Goal: Task Accomplishment & Management: Use online tool/utility

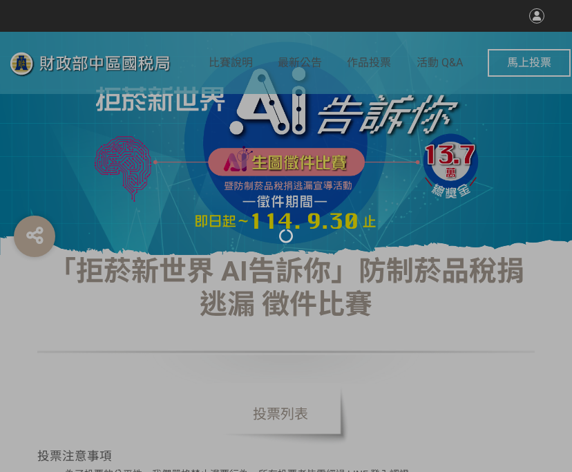
select select "vote"
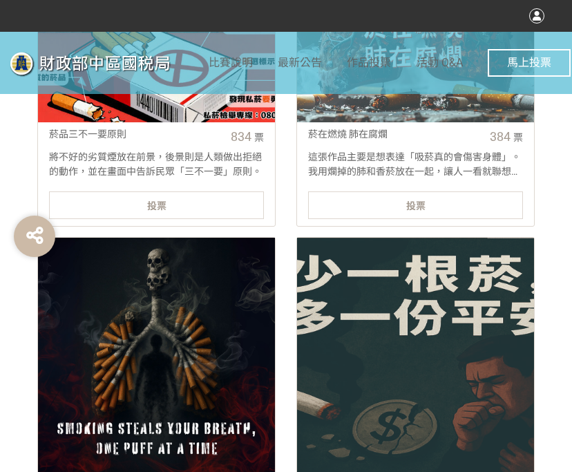
scroll to position [691, 0]
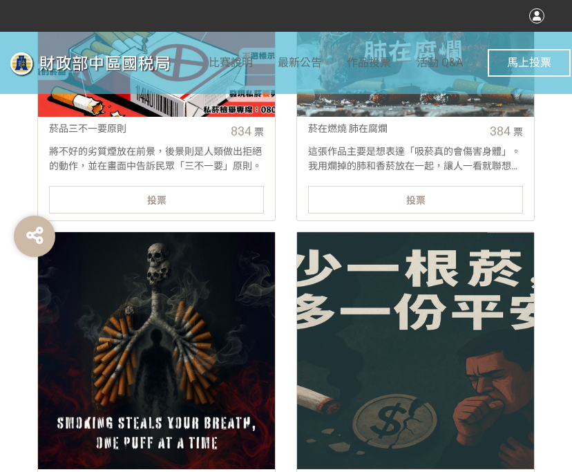
click at [184, 195] on div "投票" at bounding box center [156, 200] width 215 height 28
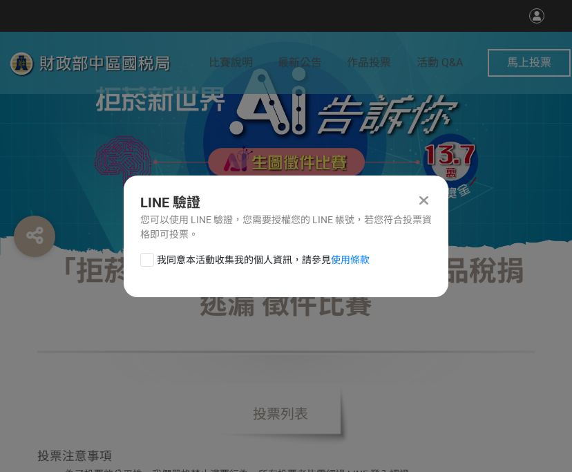
scroll to position [0, 0]
click at [144, 262] on div at bounding box center [147, 260] width 14 height 14
checkbox input "true"
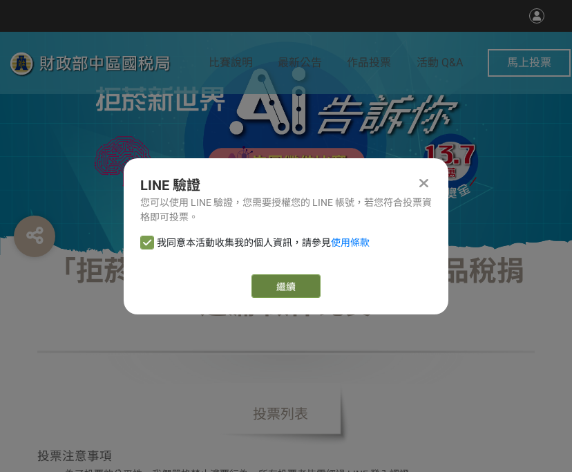
click at [273, 284] on link "繼續" at bounding box center [285, 285] width 69 height 23
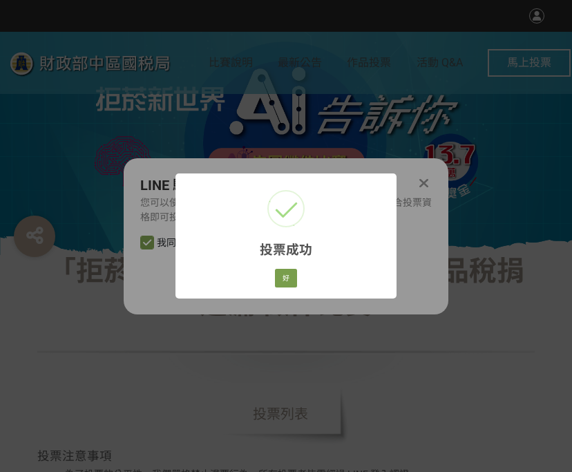
click at [287, 268] on div "好 Cancel" at bounding box center [286, 278] width 26 height 23
click at [284, 287] on button "好" at bounding box center [286, 278] width 22 height 19
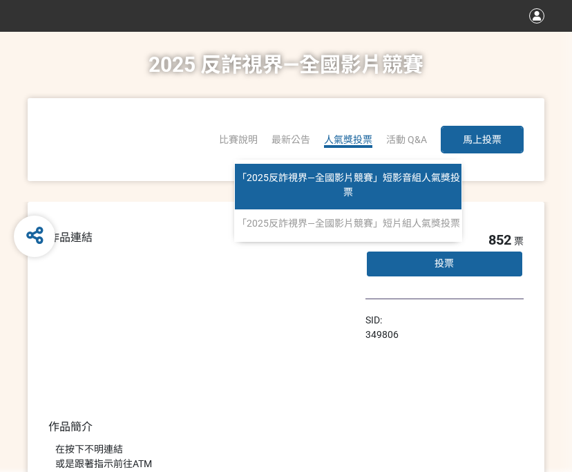
click at [348, 174] on span "「2025反詐視界—全國影片競賽」短影音組人氣獎投票" at bounding box center [348, 185] width 223 height 26
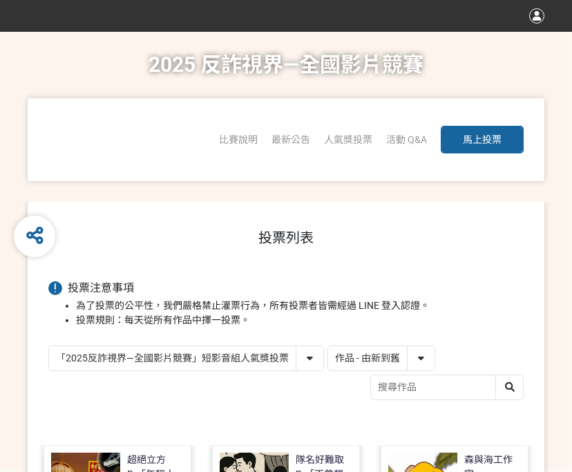
drag, startPoint x: 371, startPoint y: 356, endPoint x: 365, endPoint y: 370, distance: 15.1
click at [371, 356] on select "作品 - 由新到舊 作品 - 由舊到新 票數 - 由多到少 票數 - 由少到多" at bounding box center [381, 358] width 106 height 24
select select "vote"
click at [328, 346] on select "作品 - 由新到舊 作品 - 由舊到新 票數 - 由多到少 票數 - 由少到多" at bounding box center [381, 358] width 106 height 24
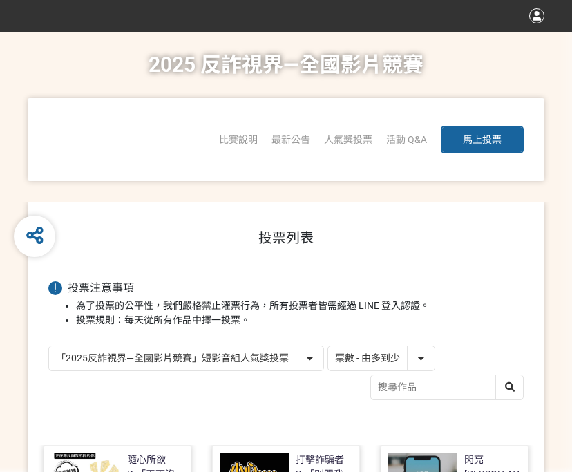
scroll to position [276, 0]
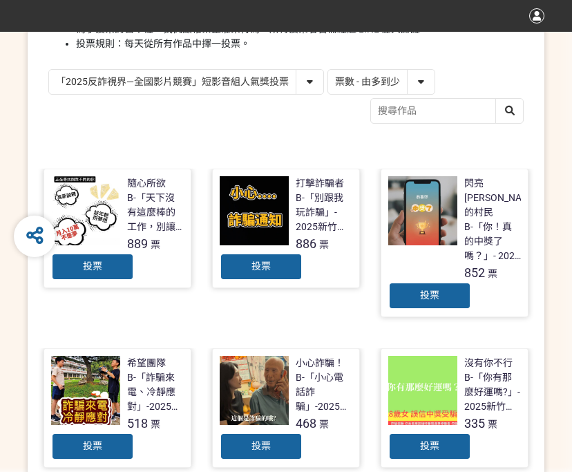
click at [416, 282] on div "投票" at bounding box center [429, 296] width 83 height 28
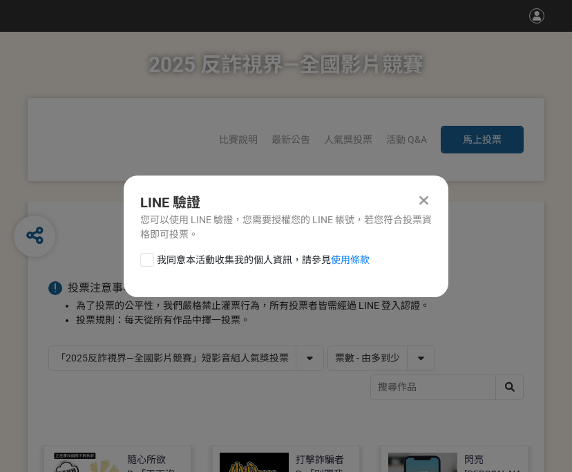
click at [146, 260] on div at bounding box center [147, 260] width 14 height 14
checkbox input "true"
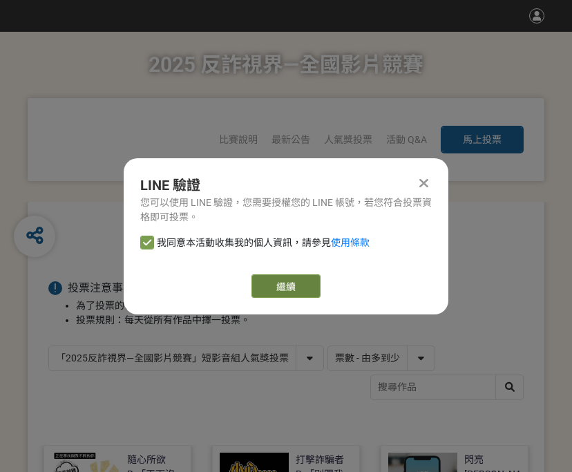
click at [269, 288] on link "繼續" at bounding box center [285, 285] width 69 height 23
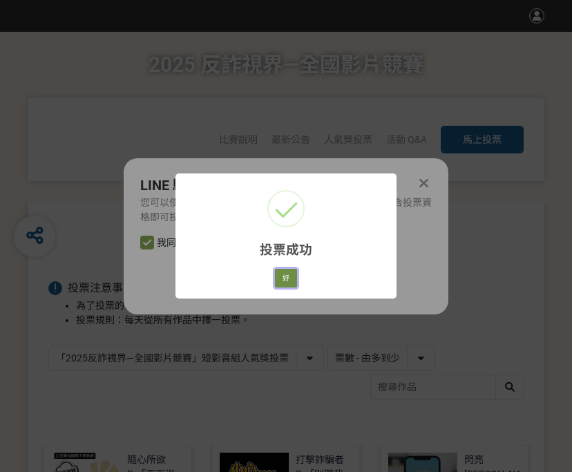
click at [283, 281] on button "好" at bounding box center [286, 278] width 22 height 19
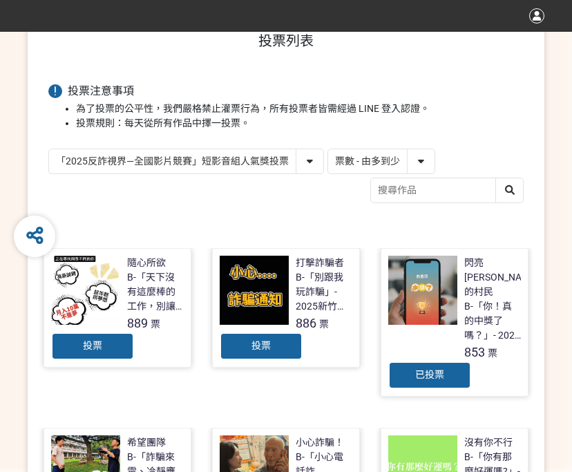
scroll to position [213, 0]
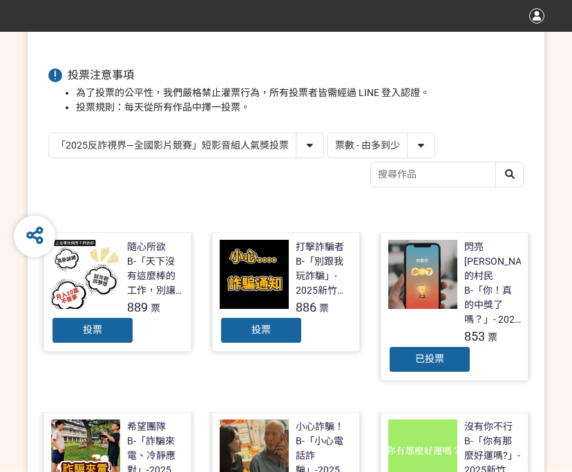
click at [238, 133] on select "「2025反詐視界—全國影片競賽」短影音組人氣獎投票 「2025反詐視界—全國影片競賽」短片組人氣獎投票" at bounding box center [186, 145] width 274 height 24
select select "13146"
click at [49, 133] on select "「2025反詐視界—全國影片競賽」短影音組人氣獎投票 「2025反詐視界—全國影片競賽」短片組人氣獎投票" at bounding box center [186, 145] width 274 height 24
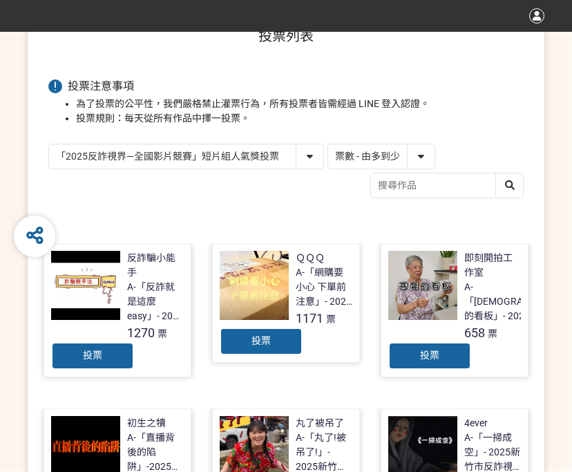
scroll to position [207, 0]
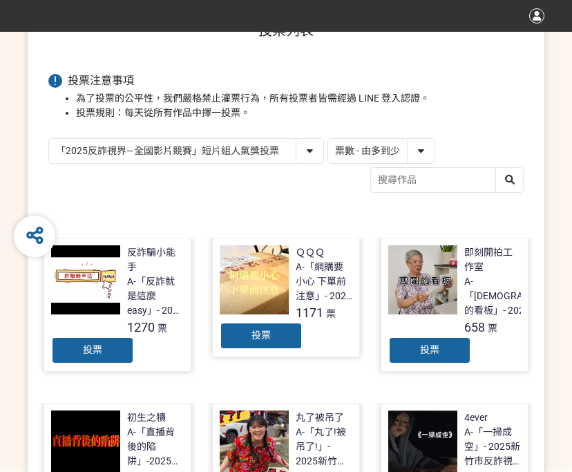
click at [247, 337] on div "投票" at bounding box center [261, 336] width 83 height 28
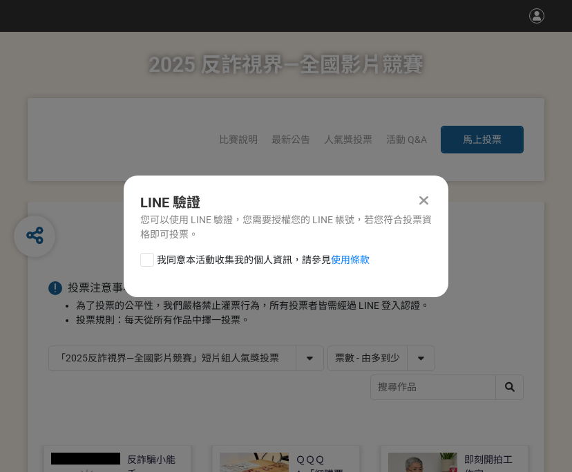
scroll to position [0, 0]
click at [140, 257] on div at bounding box center [147, 260] width 14 height 14
checkbox input "true"
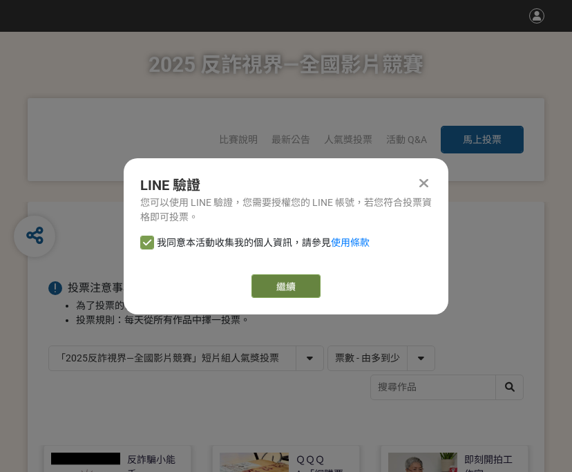
click at [301, 281] on link "繼續" at bounding box center [285, 285] width 69 height 23
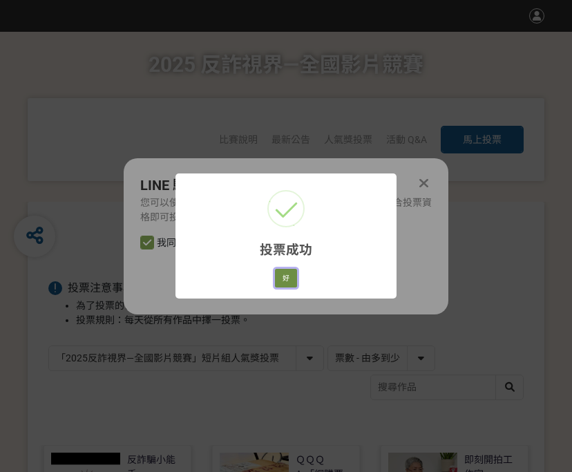
click at [275, 274] on button "好" at bounding box center [286, 278] width 22 height 19
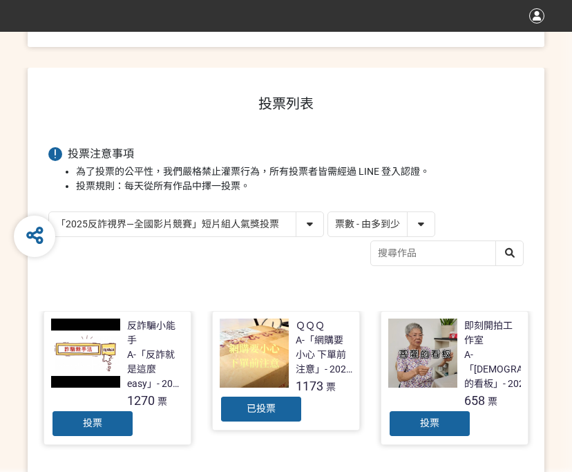
scroll to position [164, 0]
